Goal: Book appointment/travel/reservation

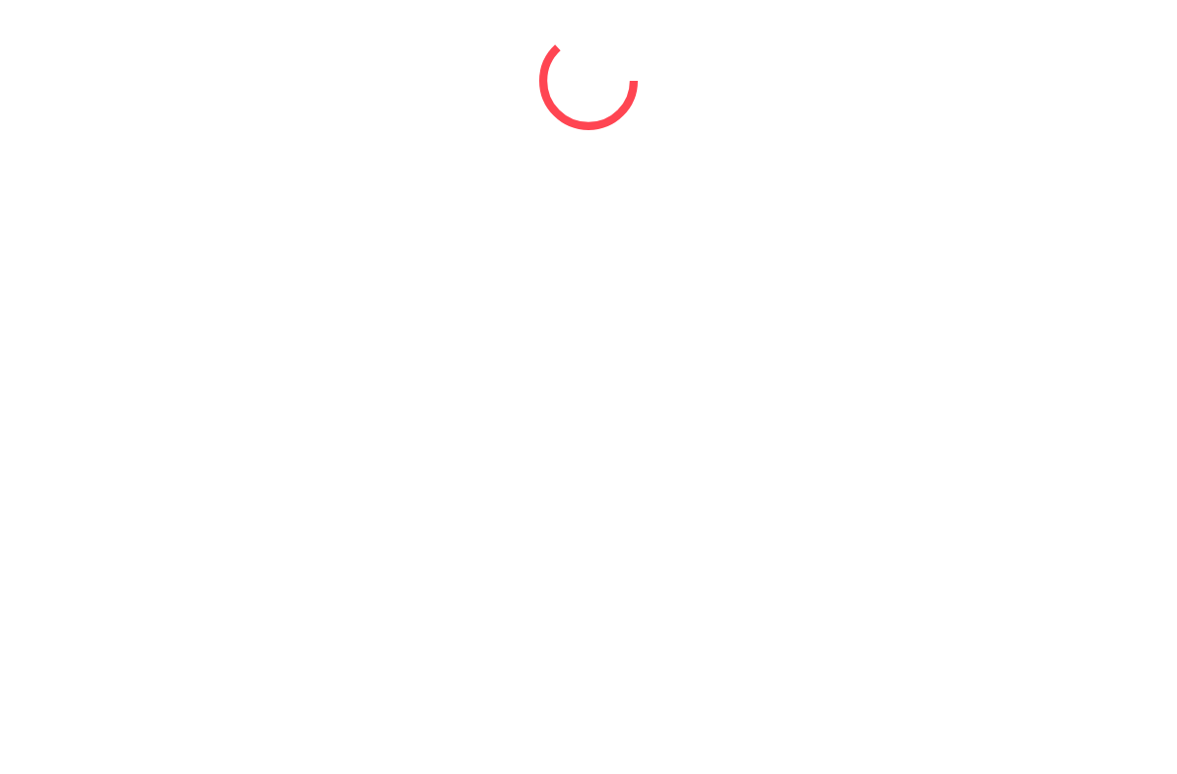
select select "*"
select select "****"
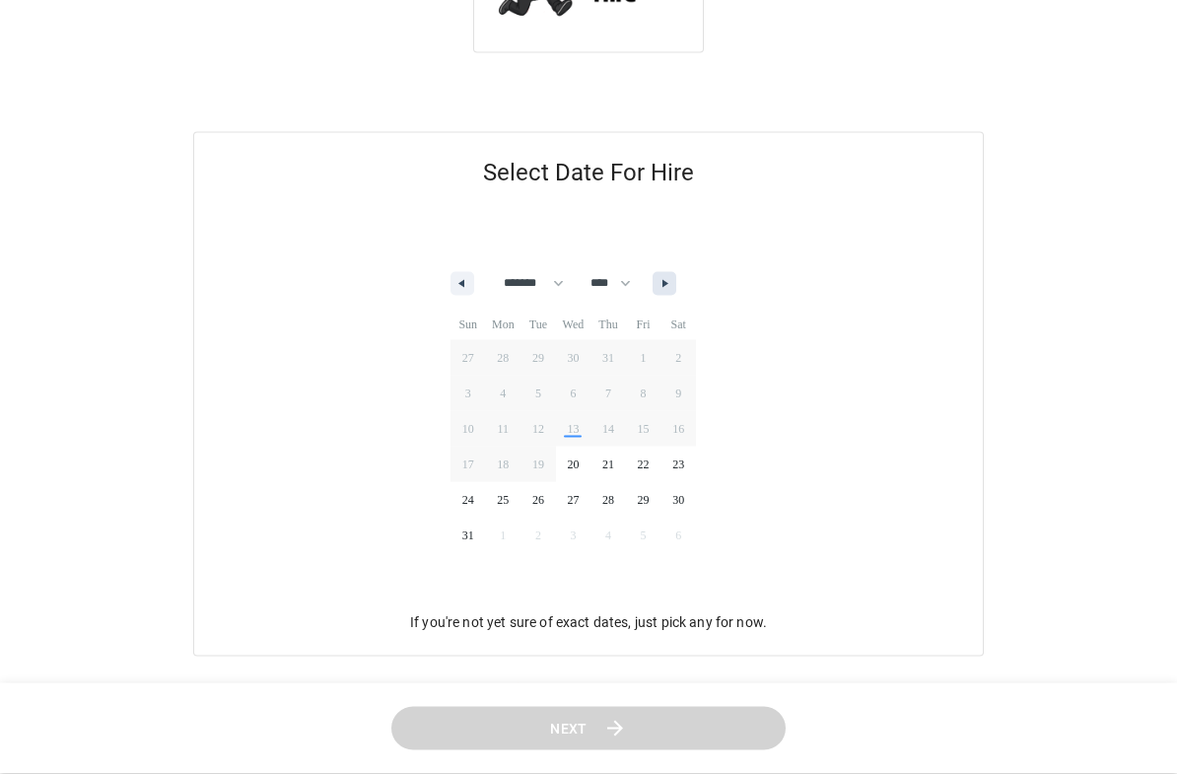
click at [672, 283] on icon "button" at bounding box center [667, 284] width 10 height 8
select select "*"
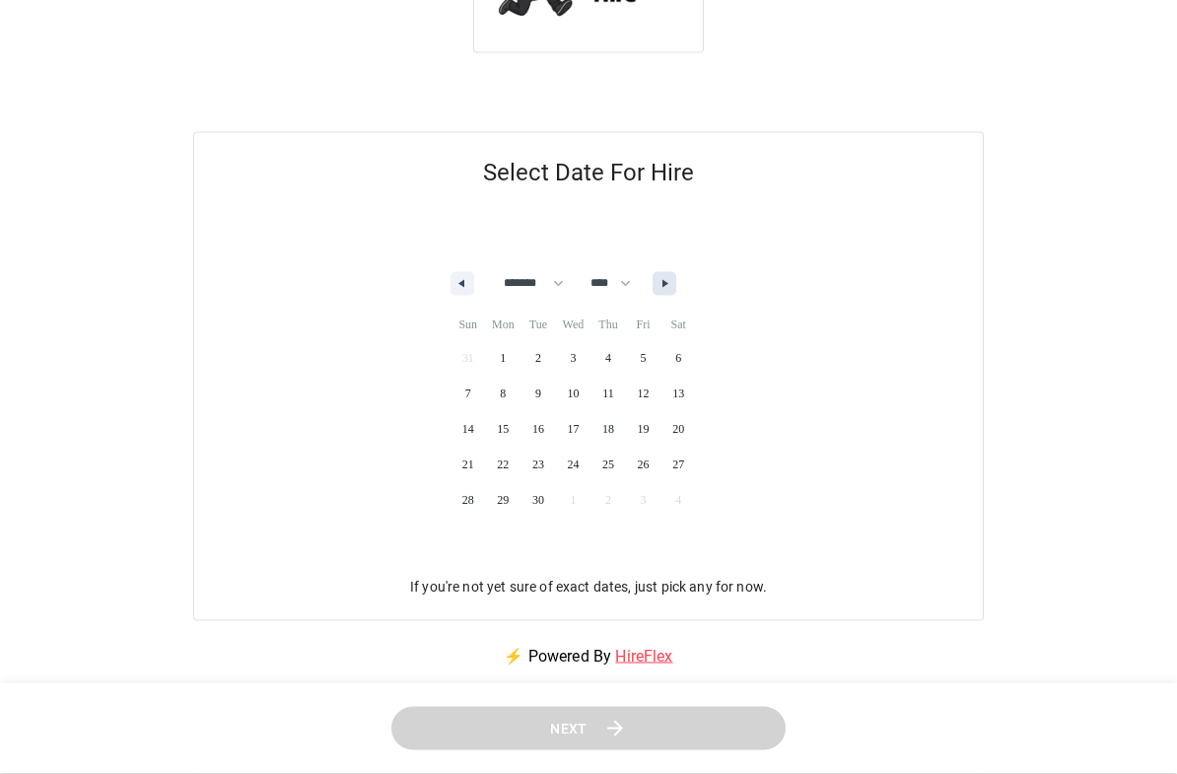
scroll to position [120, 0]
click at [696, 427] on span "20" at bounding box center [677, 428] width 35 height 26
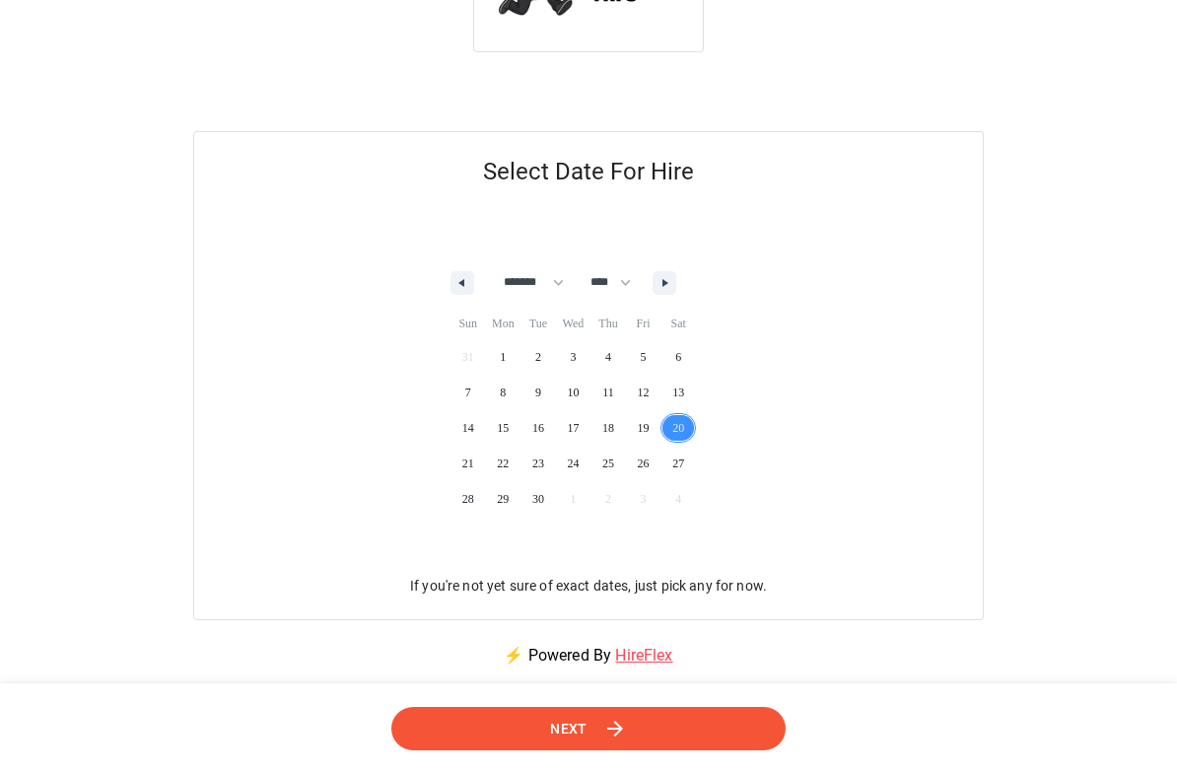
click at [619, 740] on icon at bounding box center [616, 728] width 25 height 25
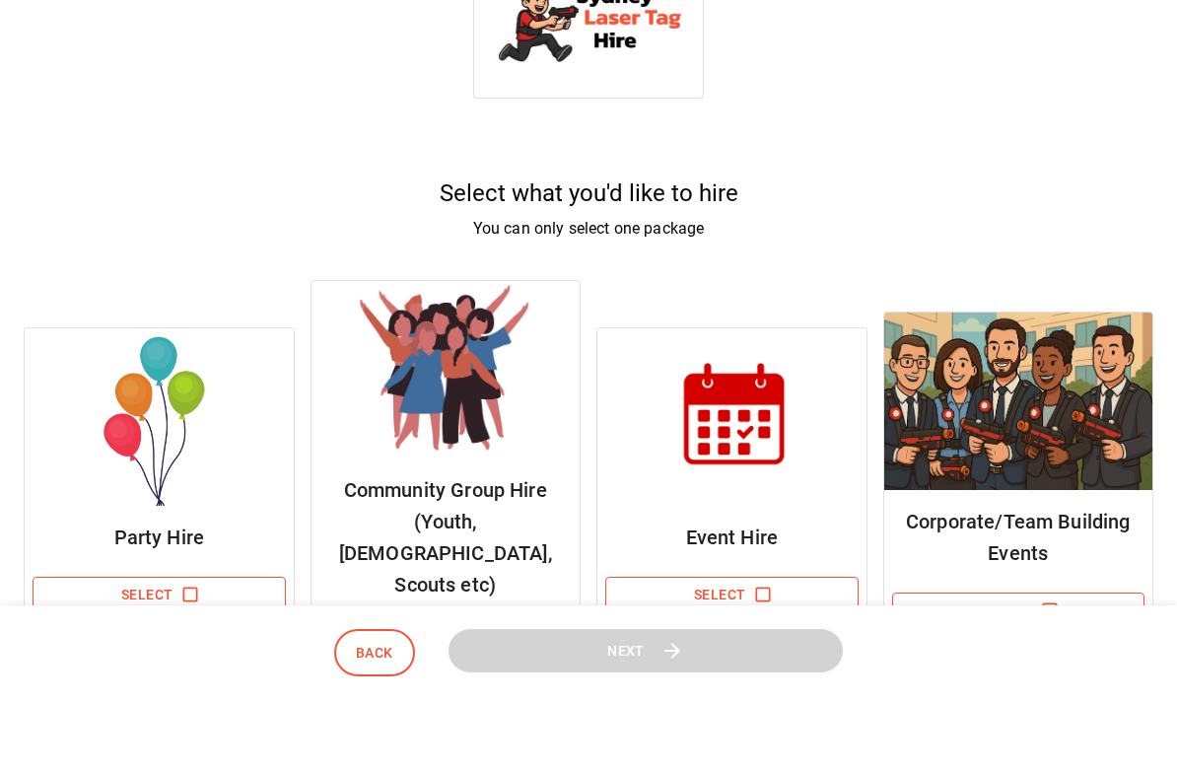
click at [181, 461] on img at bounding box center [159, 490] width 269 height 177
click at [207, 651] on button "Select" at bounding box center [159, 669] width 253 height 36
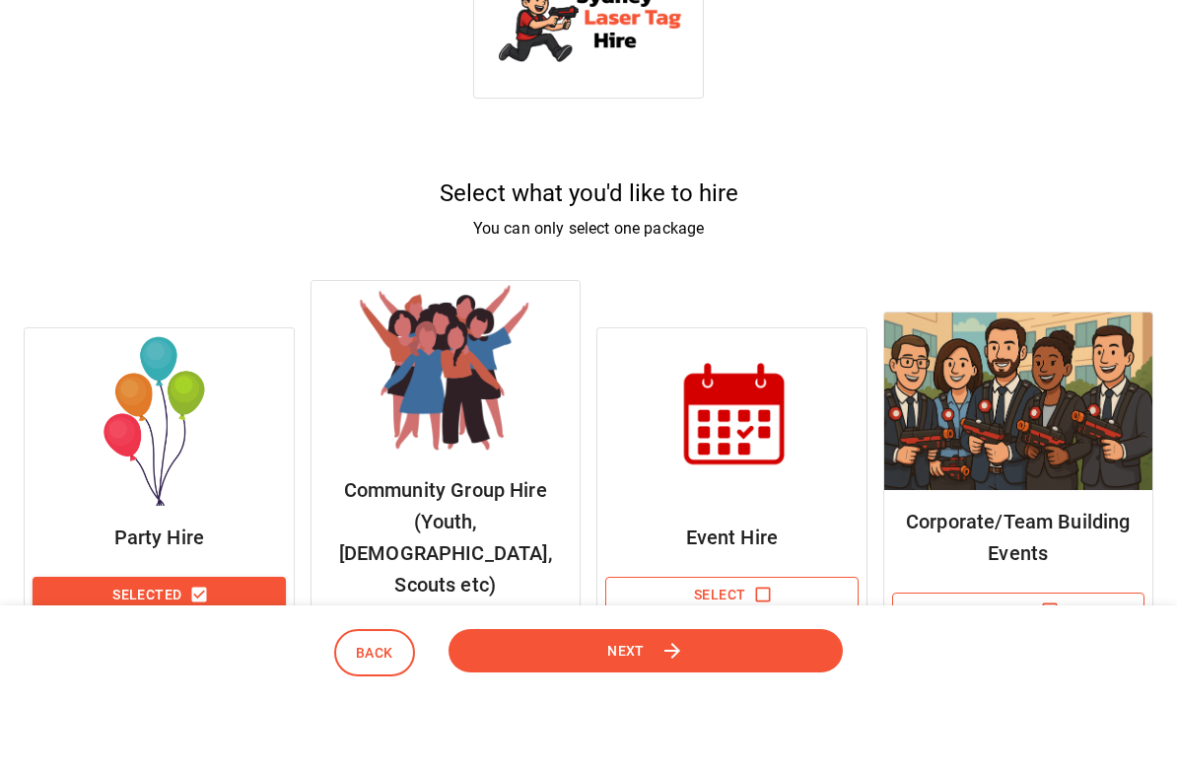
click at [693, 702] on button "Next" at bounding box center [646, 724] width 396 height 44
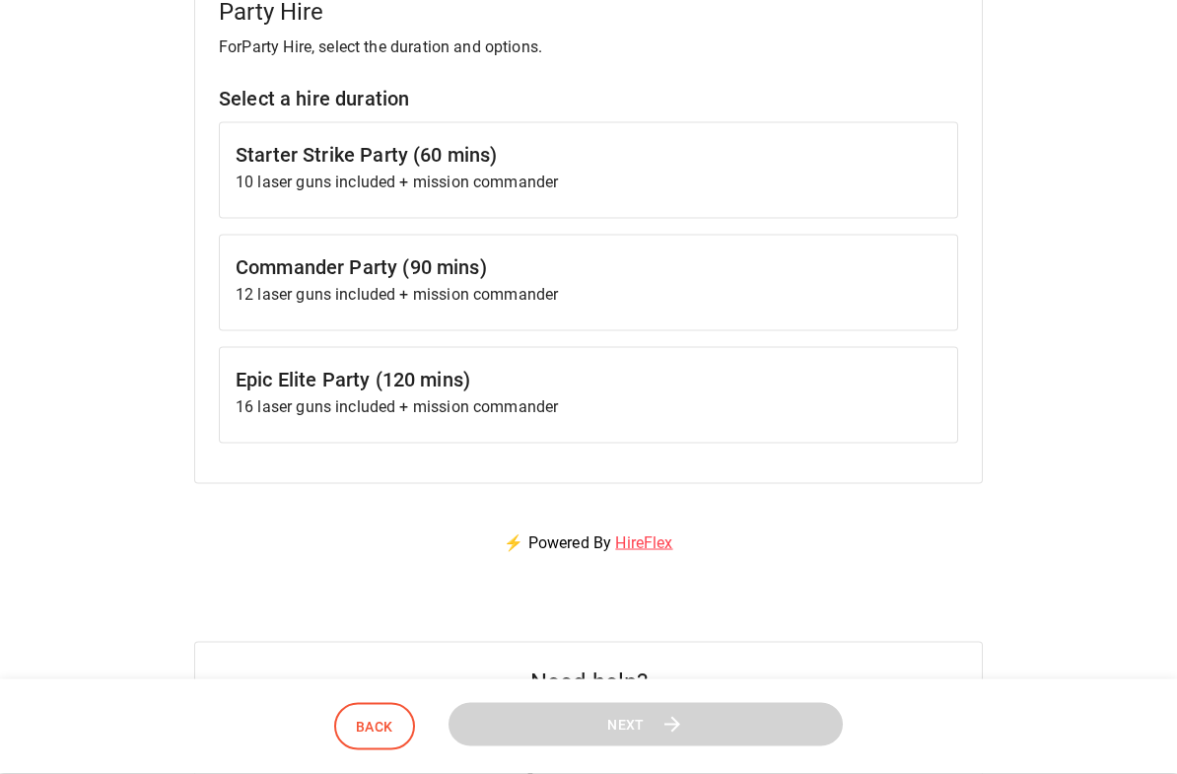
scroll to position [281, 0]
click at [598, 385] on h6 "Epic Elite Party (120 mins)" at bounding box center [589, 379] width 706 height 32
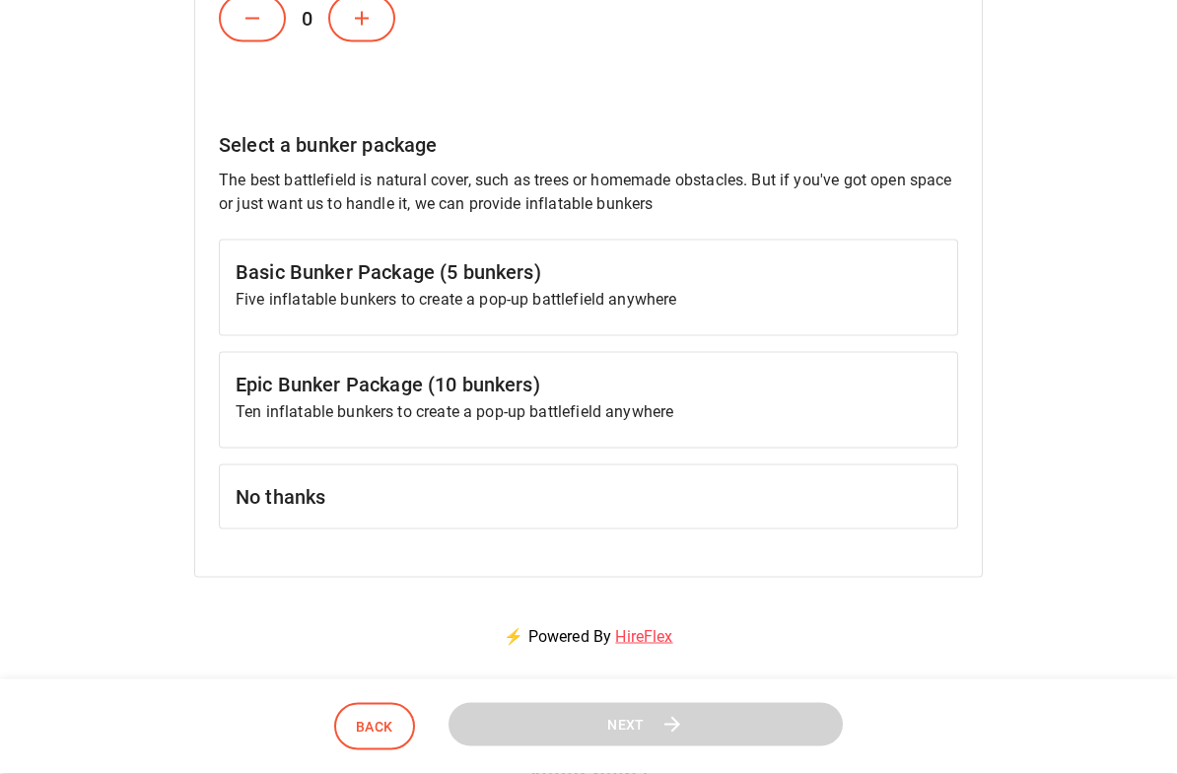
click at [823, 278] on h6 "Basic Bunker Package (5 bunkers)" at bounding box center [589, 272] width 706 height 32
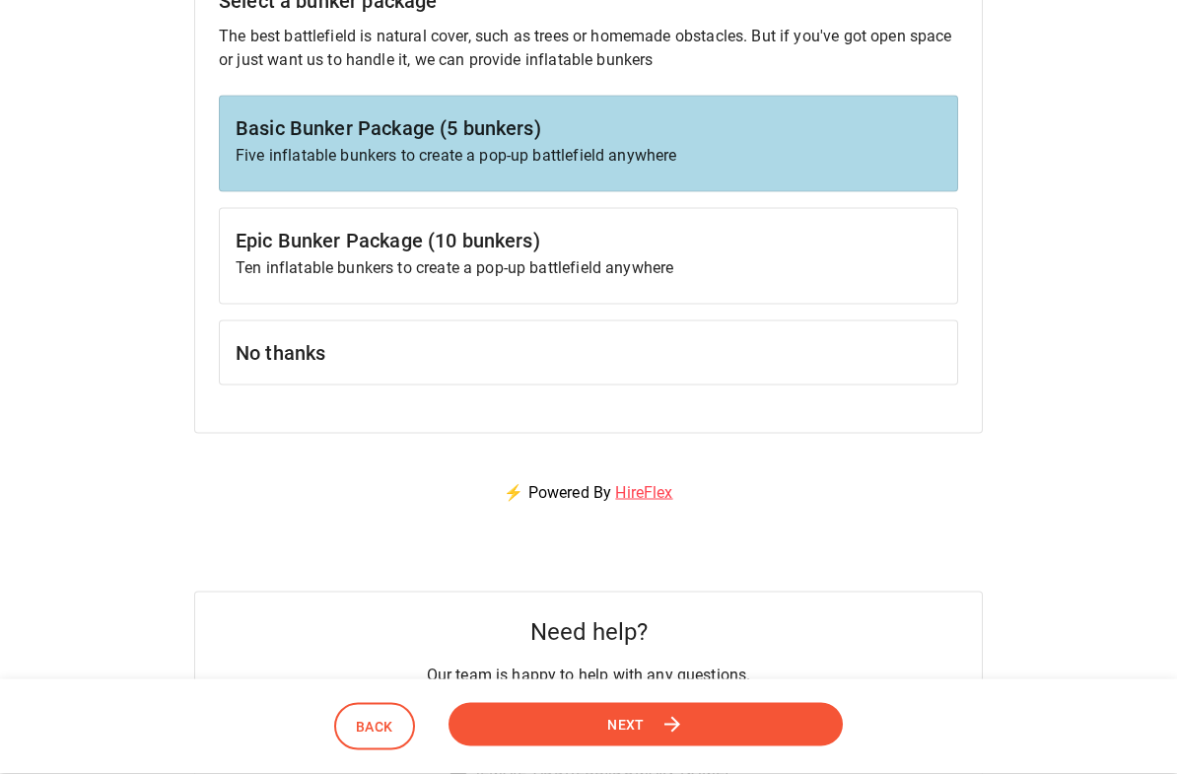
scroll to position [1078, 0]
click at [714, 720] on button "Next" at bounding box center [646, 724] width 397 height 44
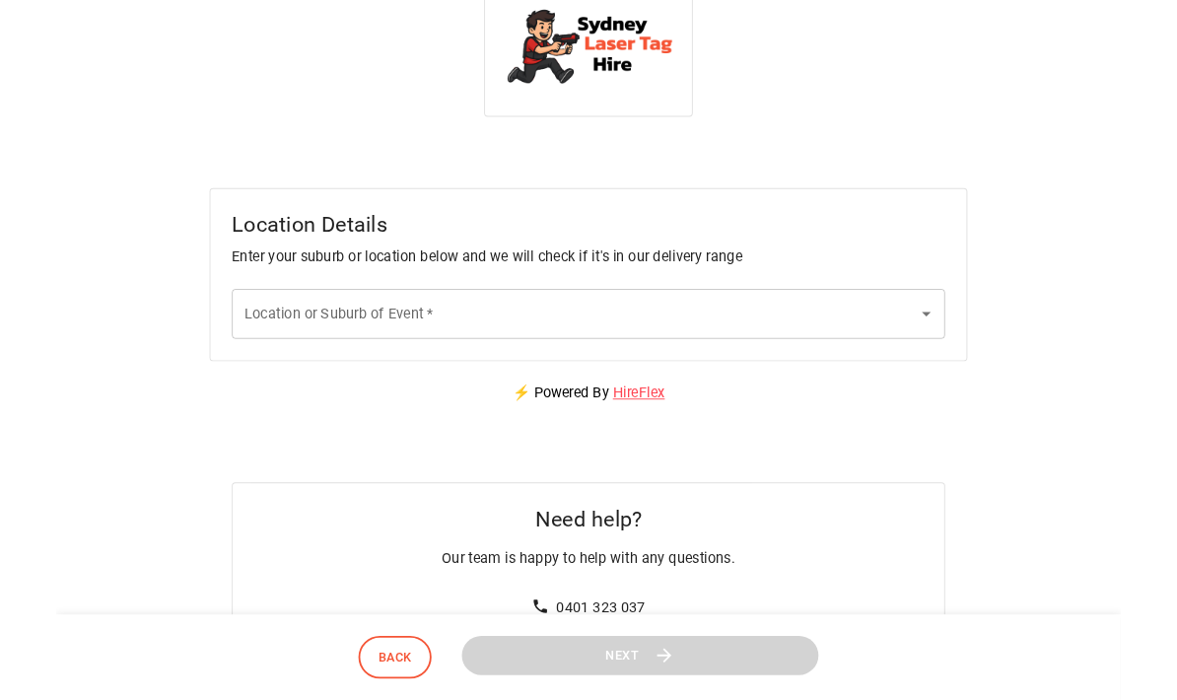
scroll to position [0, 0]
